Goal: Find specific page/section: Find specific page/section

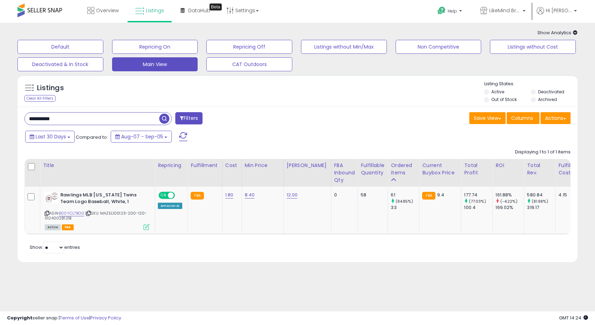
click at [66, 119] on input "**********" at bounding box center [92, 118] width 134 height 12
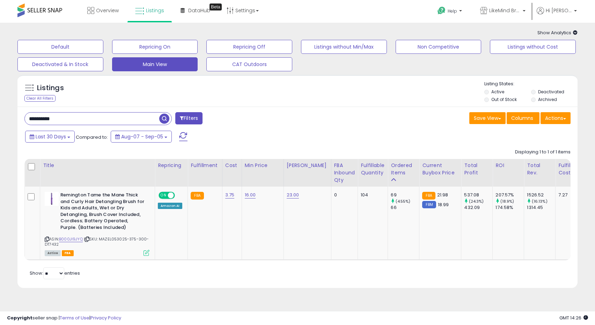
click at [74, 116] on input "**********" at bounding box center [92, 118] width 134 height 12
paste input "text"
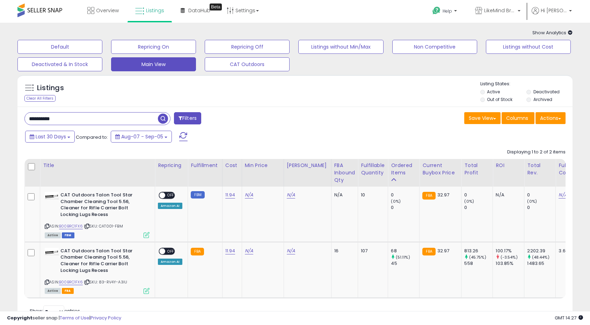
click at [77, 117] on input "**********" at bounding box center [91, 118] width 133 height 12
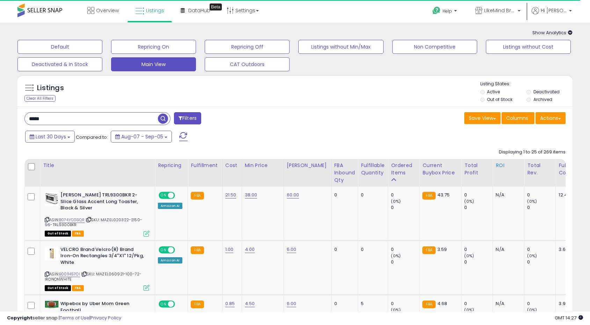
click at [392, 169] on div "Ordered Items" at bounding box center [403, 169] width 25 height 15
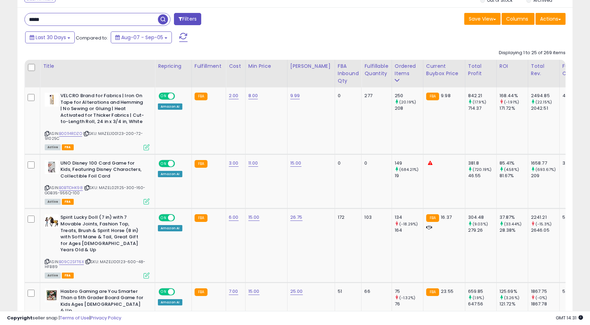
scroll to position [106, 0]
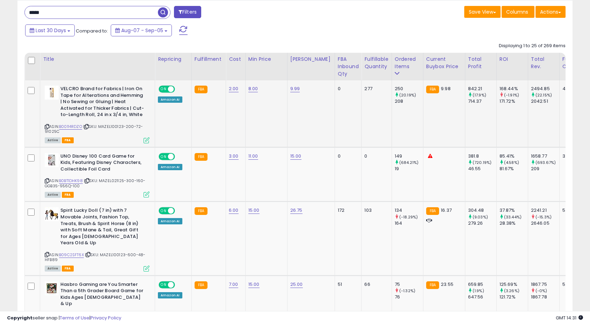
click at [52, 131] on span "| SKU: MAZEL100123-200-72-91025C" at bounding box center [94, 129] width 98 height 10
copy span "91025C"
drag, startPoint x: 79, startPoint y: 187, endPoint x: 44, endPoint y: 186, distance: 34.6
click at [45, 186] on div "ASIN: B0BT1DHK98 | SKU: MAZEL021125-300-160-GGB35-956Q-100 Active FBA" at bounding box center [97, 175] width 105 height 44
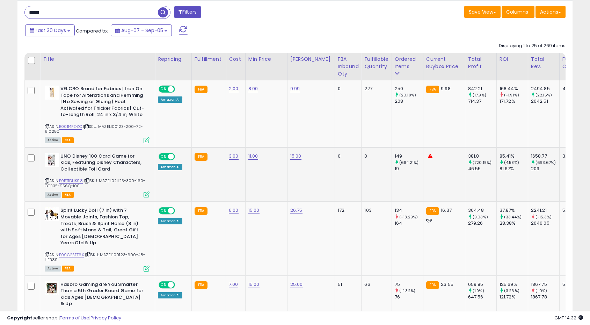
copy span "GGB35-956Q-100"
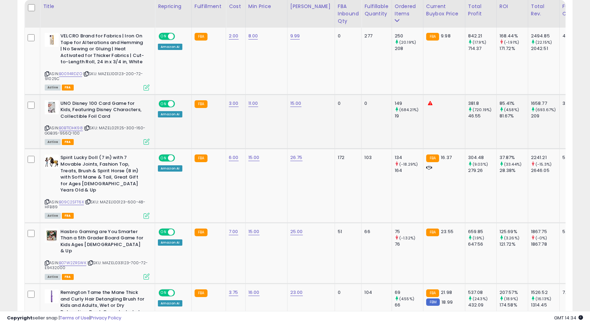
scroll to position [173, 0]
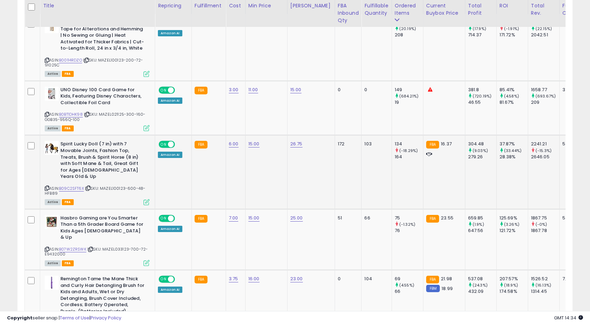
click at [51, 187] on span "| SKU: MAZEL100123-600-48-HFB89" at bounding box center [95, 190] width 101 height 10
copy span "HFB89"
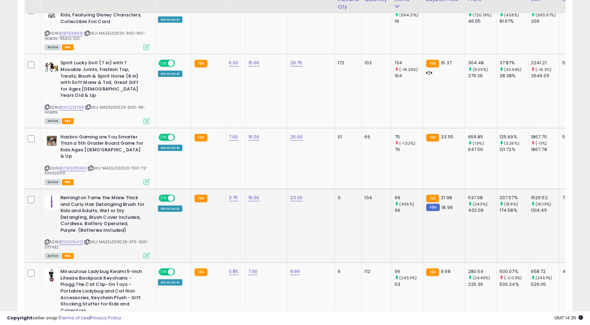
scroll to position [256, 0]
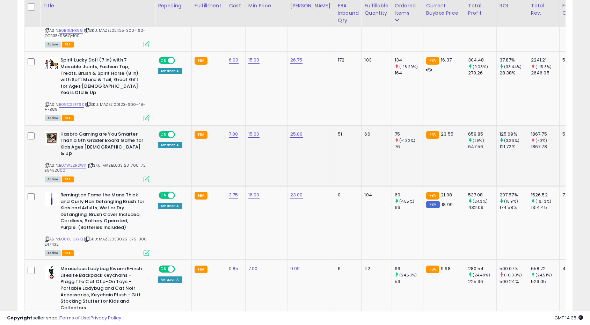
click at [50, 162] on span "| SKU: MAZEL033123-700-72-E9432000" at bounding box center [96, 167] width 103 height 10
copy span "E9432000"
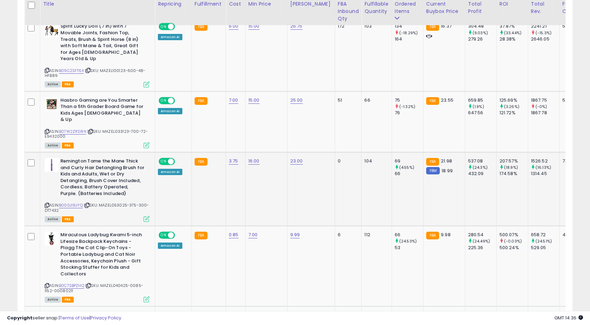
scroll to position [292, 0]
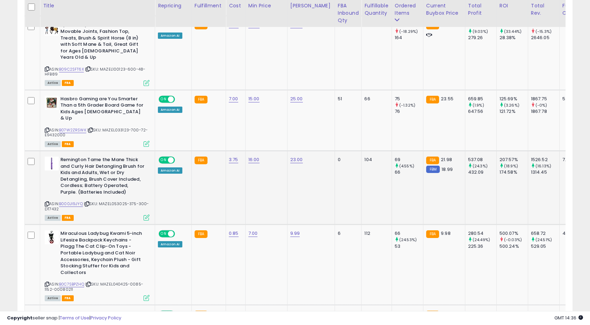
click at [50, 201] on span "| SKU: MAZEL053025-375-300-DT7432" at bounding box center [97, 206] width 104 height 10
copy span "DT7432"
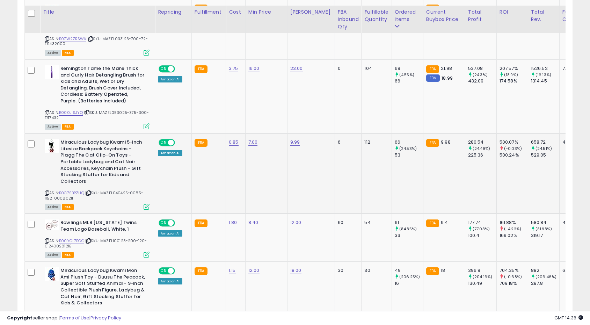
scroll to position [391, 0]
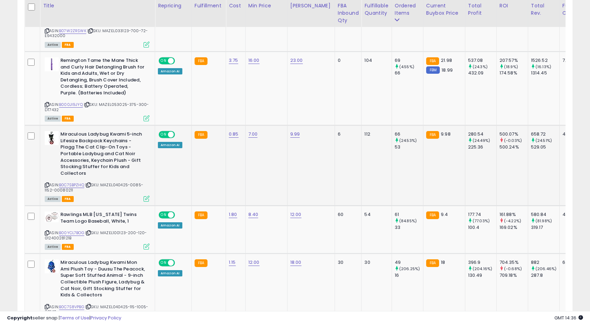
click at [67, 182] on span "| SKU: MAZEL040425-0085-1152-00080211" at bounding box center [94, 187] width 98 height 10
copy span "00080211"
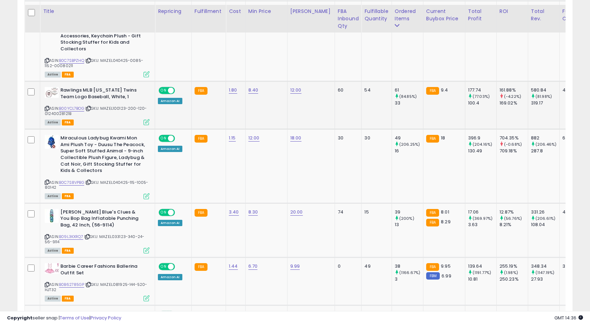
scroll to position [525, 0]
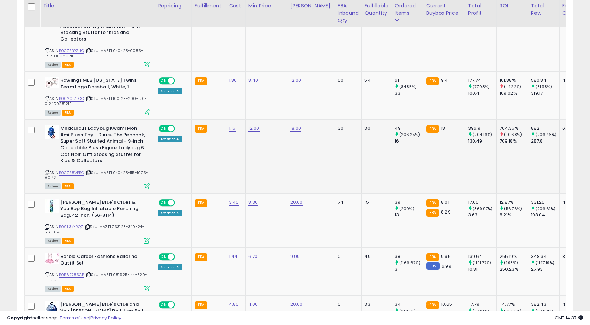
click at [50, 170] on span "| SKU: MAZEL040425-115-1005-80142" at bounding box center [97, 175] width 104 height 10
copy span "80142"
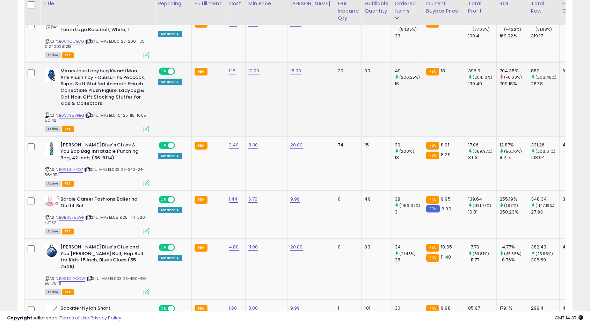
scroll to position [584, 0]
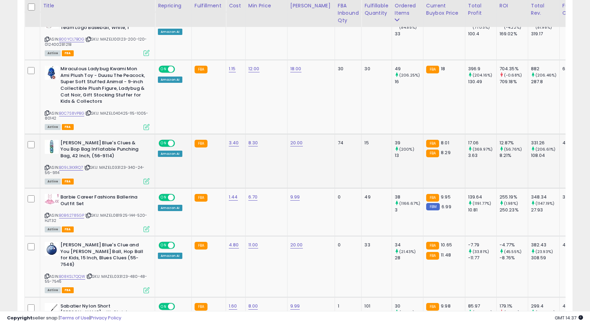
drag, startPoint x: 60, startPoint y: 159, endPoint x: 39, endPoint y: 159, distance: 21.0
click at [39, 159] on tr "[PERSON_NAME] Blue's Clues & You Bop Bag Inflatable Punching Bag, 42 Inch, (56-…" at bounding box center [398, 161] width 747 height 54
click at [65, 165] on div "ASIN: B09L3KXRQ7 | SKU: MAZEL033123-340-24-56-9114 Active FBA" at bounding box center [97, 162] width 105 height 44
drag, startPoint x: 59, startPoint y: 160, endPoint x: 45, endPoint y: 160, distance: 14.3
click at [45, 160] on div "ASIN: B09L3KXRQ7 | SKU: MAZEL033123-340-24-56-9114 Active FBA" at bounding box center [97, 162] width 105 height 44
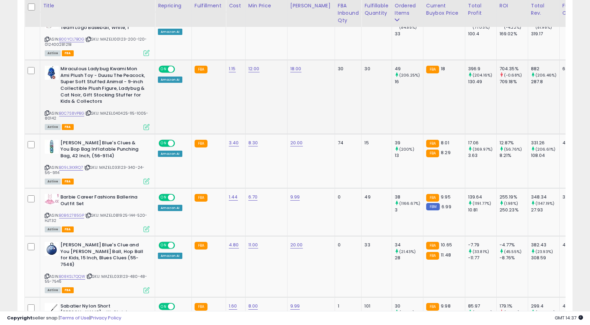
copy span "56-9114"
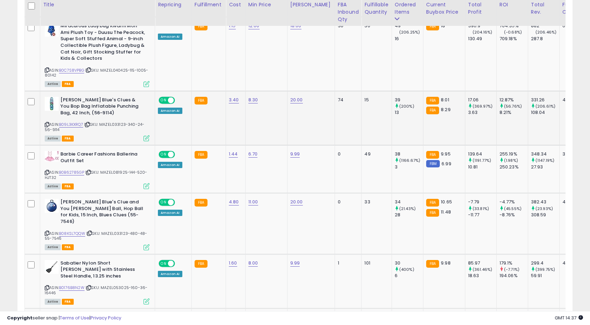
scroll to position [629, 0]
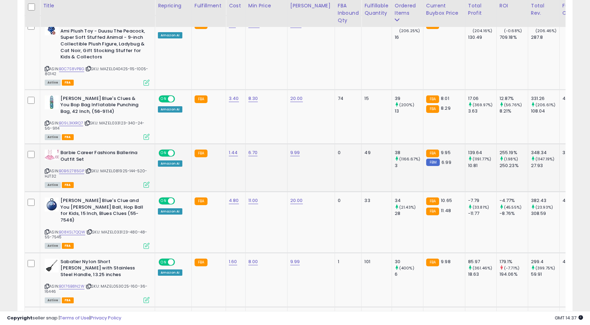
click at [50, 168] on span "| SKU: MAZEL081925-144-520-HJT32" at bounding box center [96, 173] width 103 height 10
copy span "HJT32"
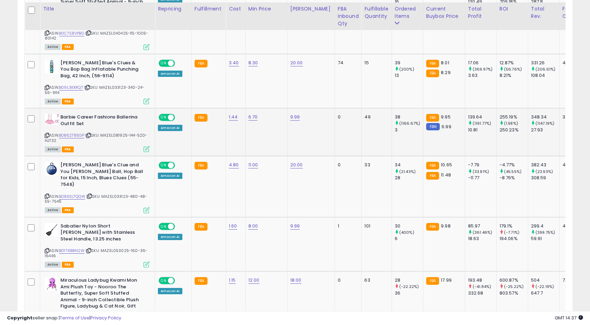
scroll to position [667, 0]
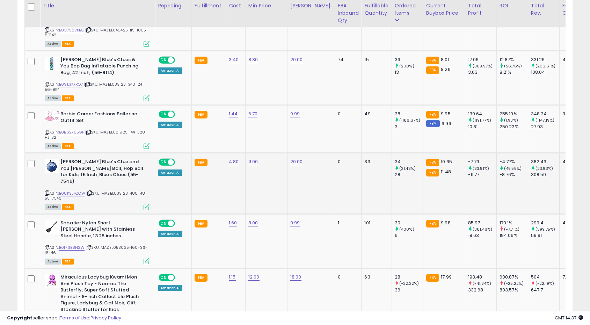
drag, startPoint x: 61, startPoint y: 180, endPoint x: 45, endPoint y: 180, distance: 15.7
click at [45, 190] on span "| SKU: MAZEL033123-480-48-55-7546" at bounding box center [96, 195] width 102 height 10
copy span "55-7546"
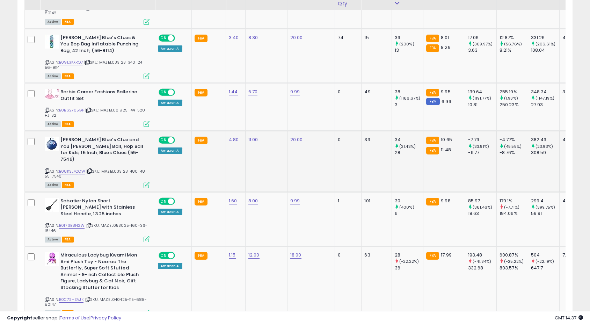
scroll to position [693, 0]
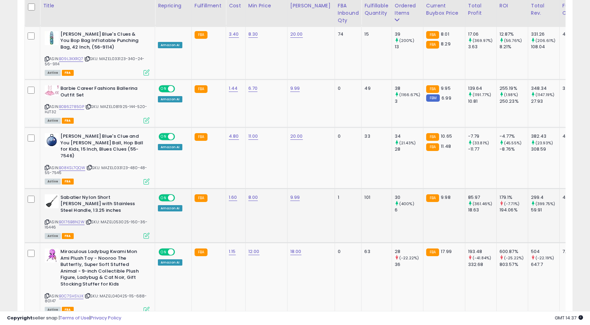
click at [49, 219] on span "| SKU: MAZEL053025-160-36-16446" at bounding box center [96, 224] width 103 height 10
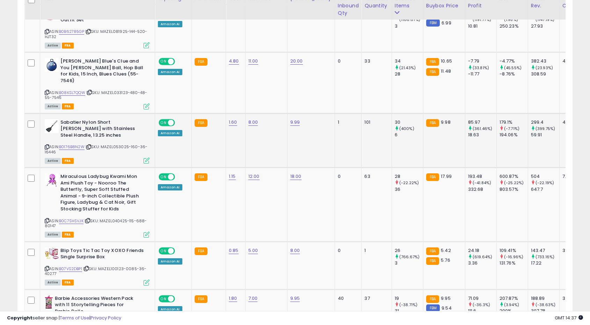
scroll to position [780, 0]
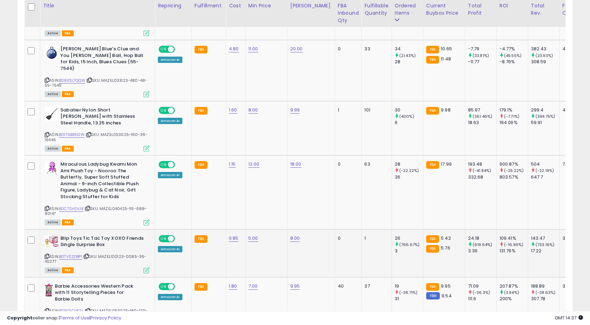
click at [49, 254] on span "| SKU: MAZEL100123-0085-36-40277" at bounding box center [96, 259] width 102 height 10
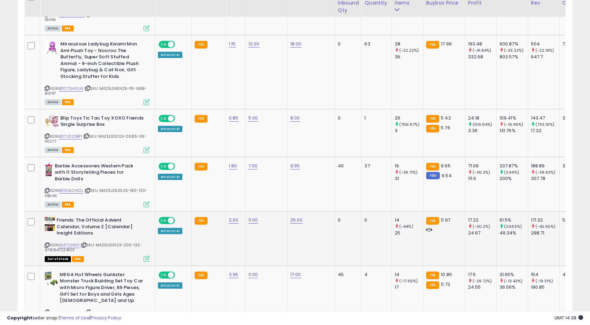
scroll to position [905, 0]
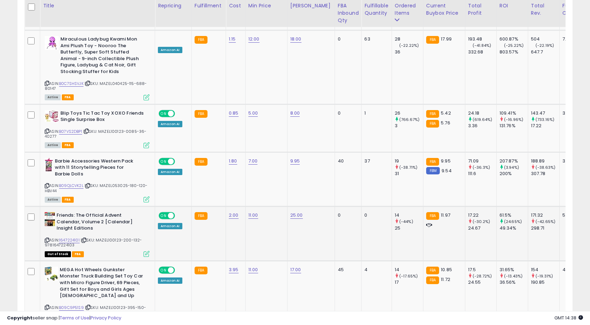
click at [63, 237] on span "| SKU: MAZEL100123-200-132-9781647224103" at bounding box center [93, 242] width 97 height 10
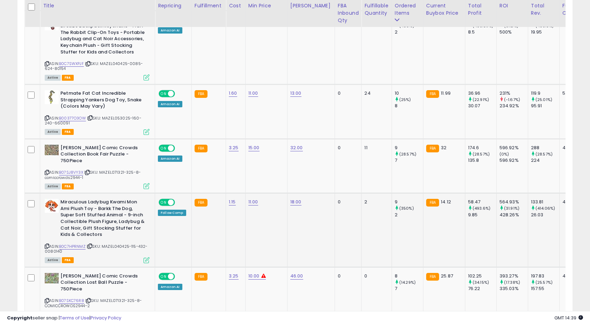
scroll to position [1476, 0]
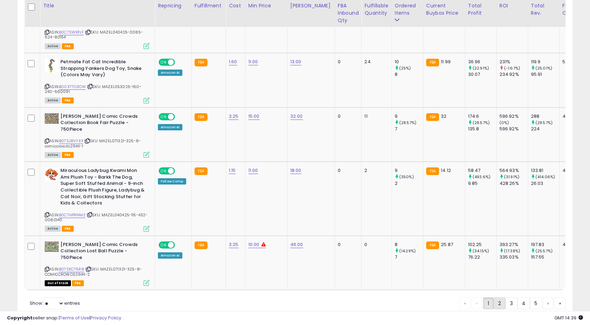
click at [500, 297] on link "2" at bounding box center [500, 303] width 12 height 12
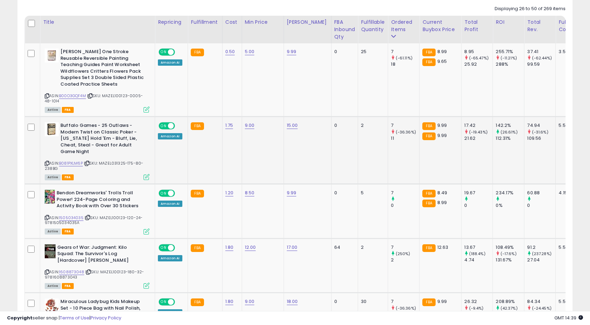
scroll to position [144, 0]
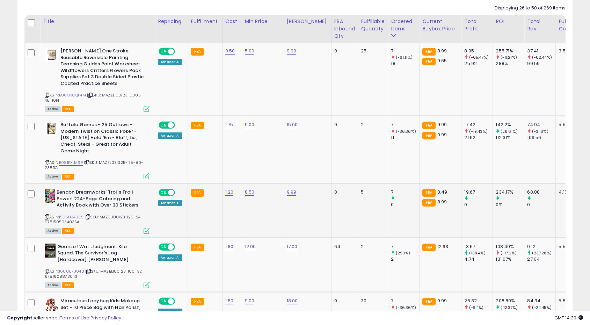
click at [60, 216] on span "| SKU: MAZEL100123-120-24-9781505034035A" at bounding box center [94, 219] width 98 height 10
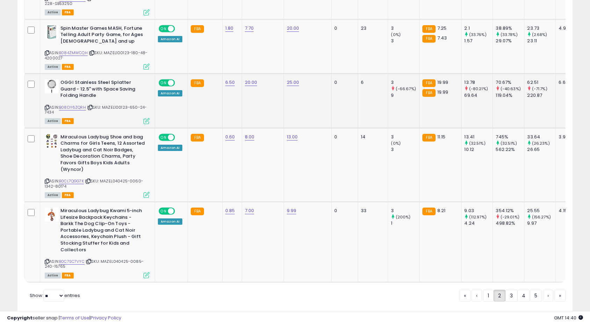
scroll to position [1453, 0]
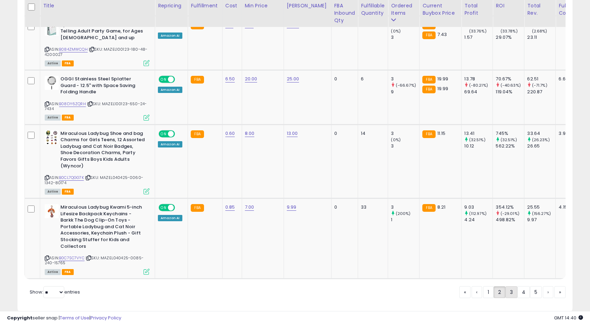
click at [511, 286] on link "3" at bounding box center [511, 292] width 12 height 12
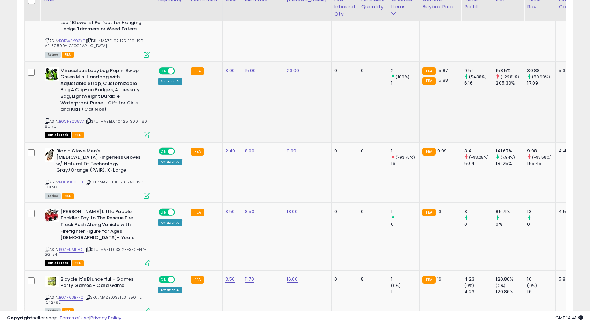
scroll to position [854, 0]
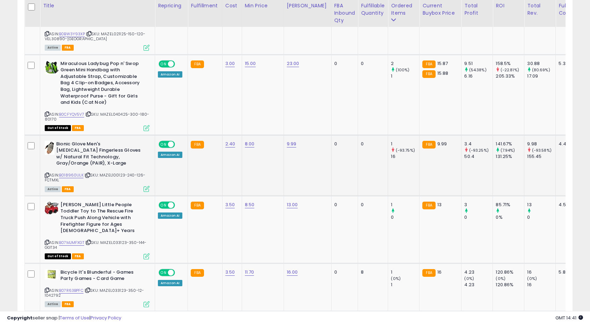
click at [50, 180] on span "| SKU: MAZEL100123-240-126-FCTMXL" at bounding box center [95, 177] width 101 height 10
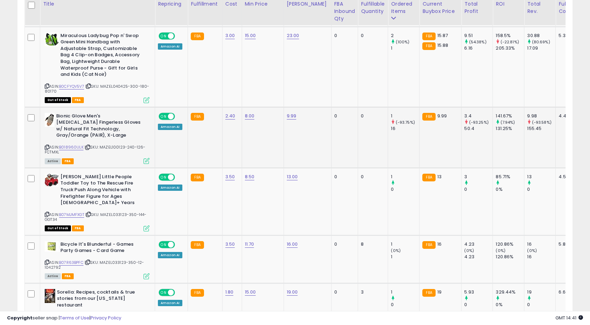
scroll to position [883, 0]
click at [51, 214] on span "| SKU: MAZEL033123-350-144-GGT34" at bounding box center [96, 216] width 102 height 10
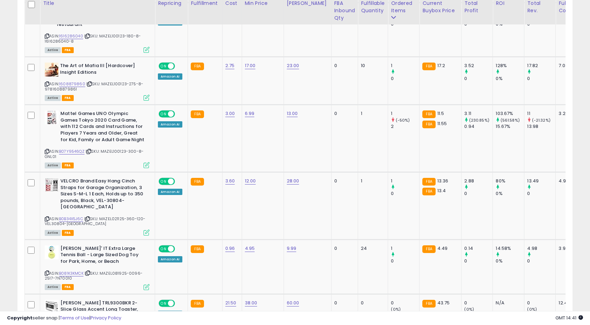
scroll to position [1163, 0]
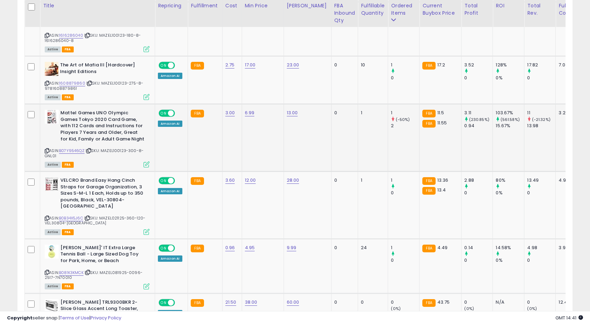
click at [47, 149] on span "| SKU: MAZEL100123-300-8-GNL01" at bounding box center [94, 153] width 99 height 10
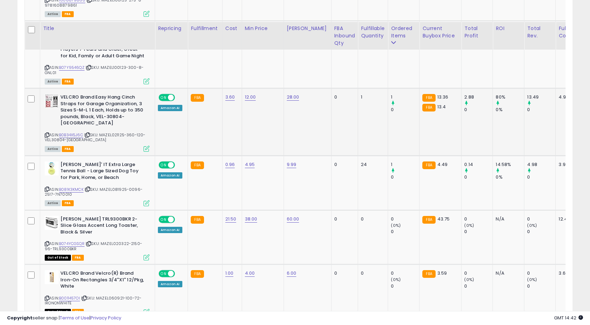
scroll to position [1278, 0]
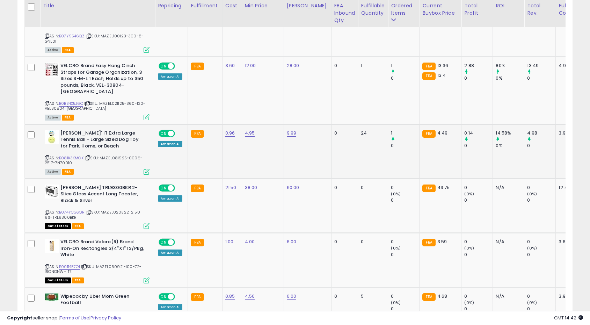
click at [146, 169] on icon at bounding box center [147, 172] width 6 height 6
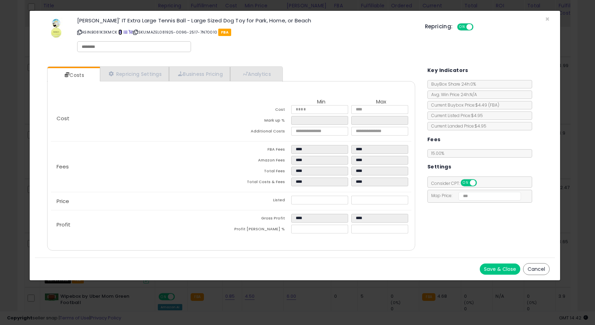
click at [120, 32] on span at bounding box center [120, 32] width 4 height 4
click at [547, 18] on span "×" at bounding box center [547, 19] width 5 height 10
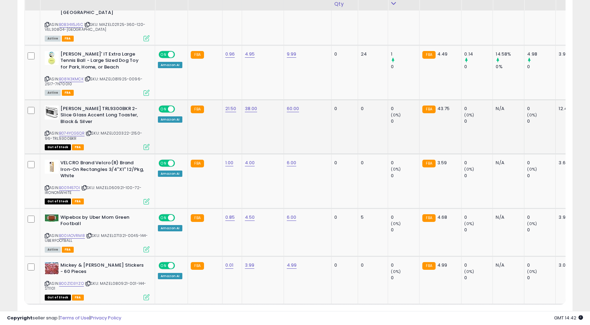
scroll to position [1358, 0]
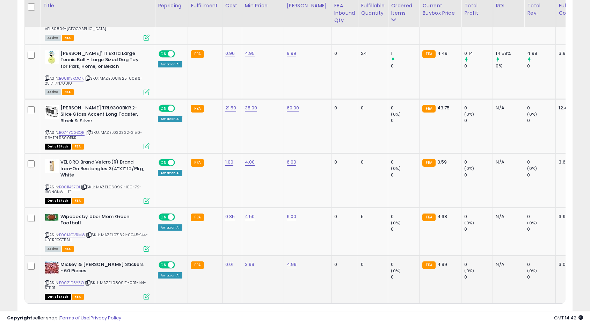
click at [50, 280] on span "| SKU: MAZEL080921-001-144-ST1101" at bounding box center [96, 285] width 102 height 10
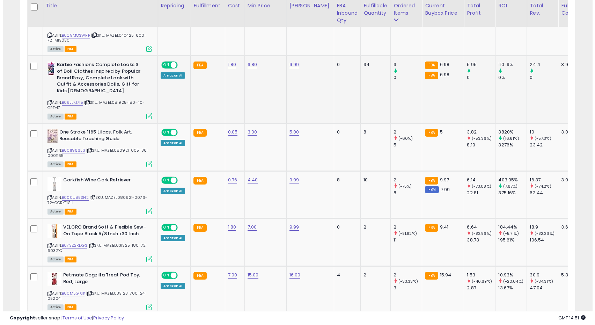
scroll to position [0, 0]
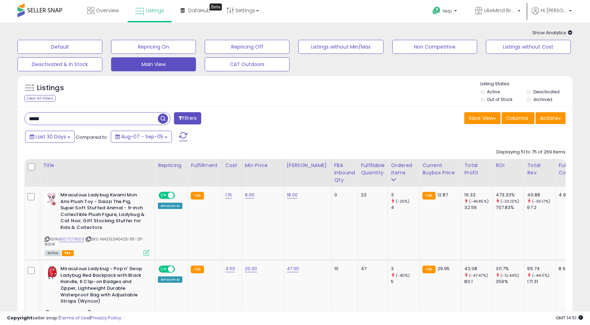
click at [60, 120] on input "*****" at bounding box center [91, 118] width 133 height 12
paste input "*****"
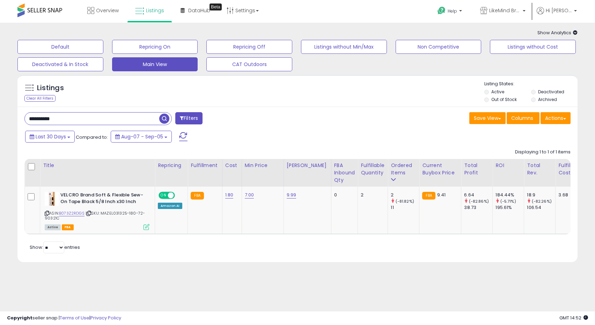
click at [69, 119] on input "**********" at bounding box center [92, 118] width 134 height 12
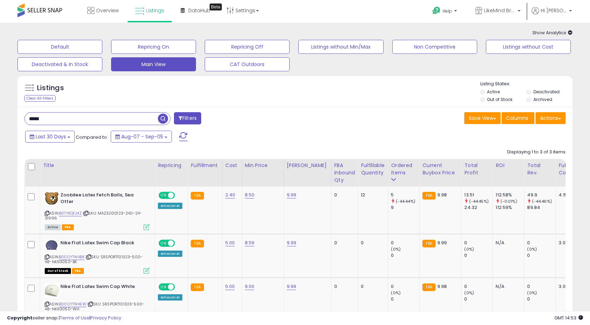
click at [85, 117] on input "*****" at bounding box center [91, 118] width 133 height 12
paste input "*****"
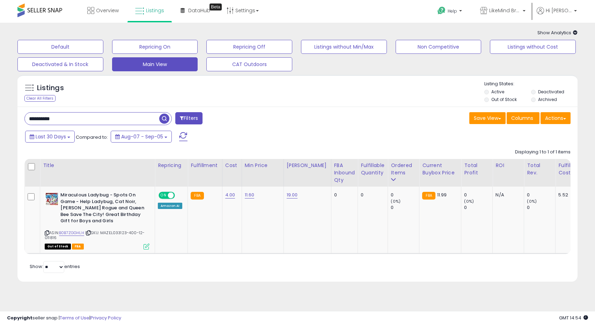
click at [68, 121] on input "**********" at bounding box center [92, 118] width 134 height 12
paste input "text"
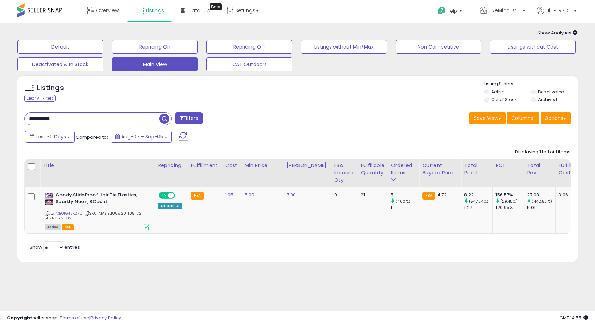
click at [118, 118] on input "**********" at bounding box center [92, 118] width 134 height 12
paste input "text"
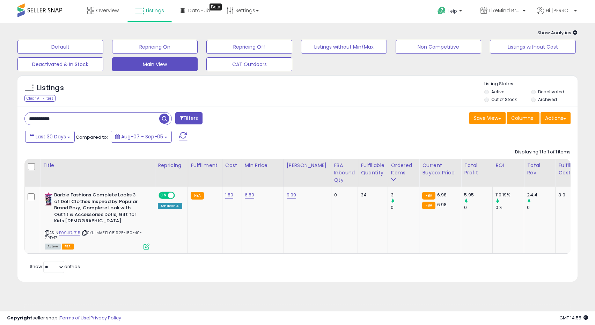
click at [72, 116] on input "**********" at bounding box center [92, 118] width 134 height 12
paste input "text"
type input "**********"
